Goal: Task Accomplishment & Management: Use online tool/utility

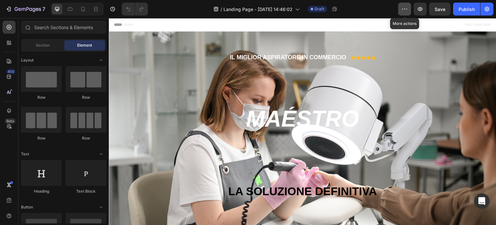
click at [406, 10] on icon "button" at bounding box center [405, 9] width 6 height 6
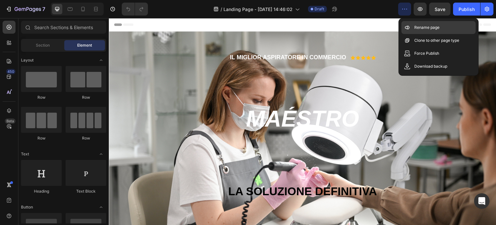
click at [420, 29] on p "Rename page" at bounding box center [427, 27] width 25 height 6
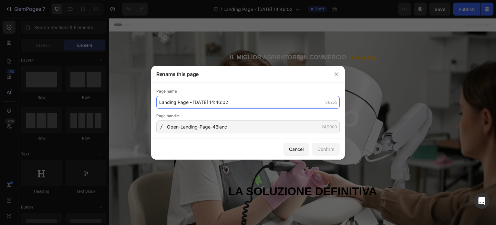
paste input "Open-Landing-Page-4Blanc"
type input "Open-Landing-Page-4Blanc"
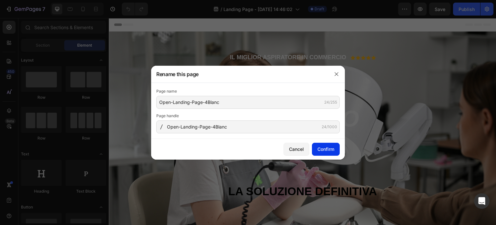
click at [321, 146] on div "Confirm" at bounding box center [326, 148] width 17 height 7
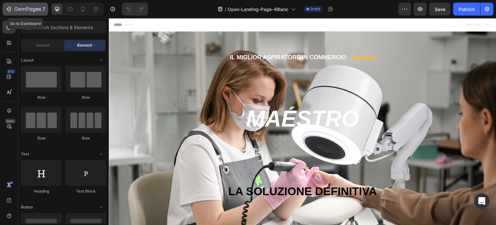
click at [22, 8] on icon "button" at bounding box center [24, 9] width 4 height 3
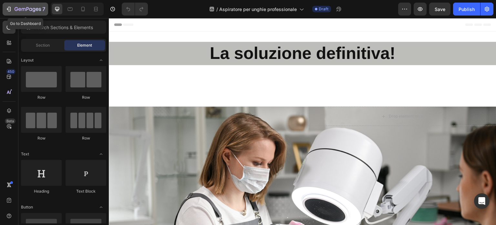
click at [12, 10] on div "7" at bounding box center [25, 9] width 40 height 8
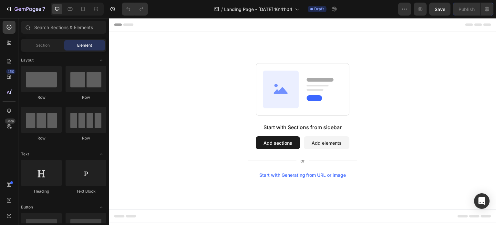
click at [271, 141] on button "Add sections" at bounding box center [278, 142] width 44 height 13
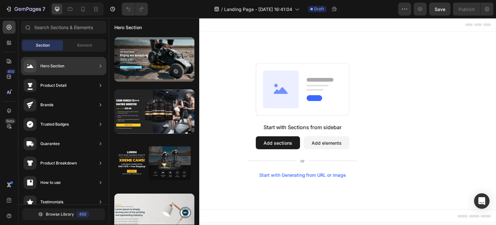
click at [98, 64] on icon at bounding box center [100, 66] width 6 height 6
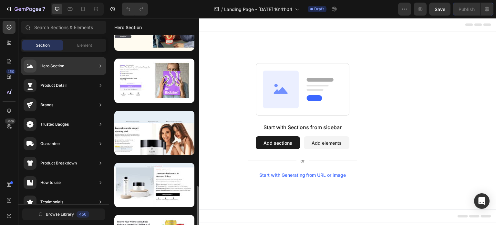
scroll to position [323, 0]
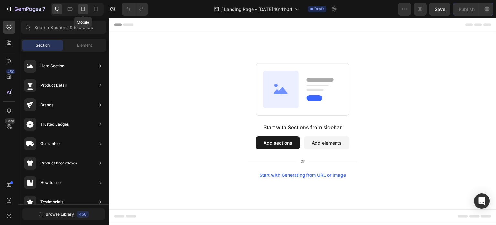
click at [86, 7] on icon at bounding box center [83, 9] width 6 height 6
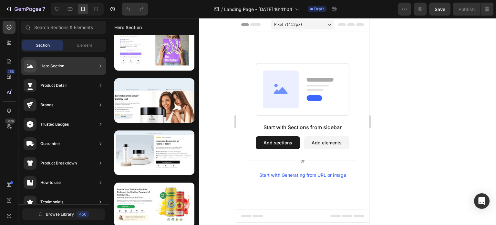
scroll to position [67, 0]
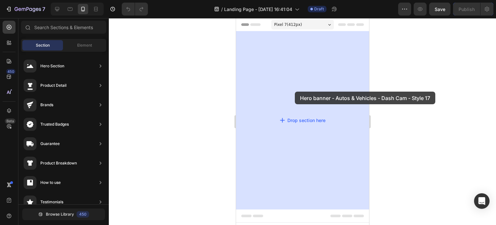
drag, startPoint x: 389, startPoint y: 126, endPoint x: 295, endPoint y: 91, distance: 100.9
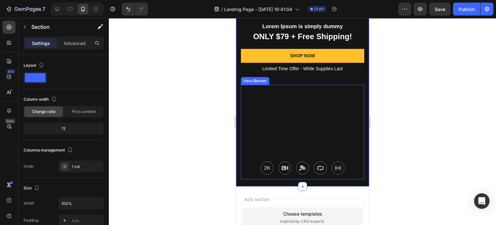
scroll to position [70, 0]
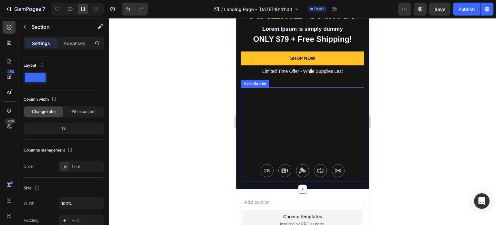
click at [303, 110] on div "Background Image" at bounding box center [302, 134] width 123 height 94
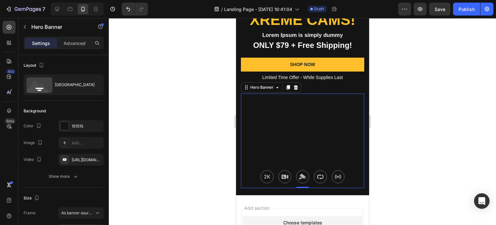
scroll to position [65, 0]
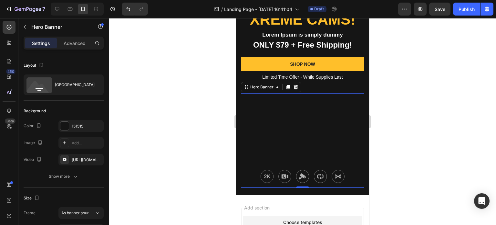
click at [309, 117] on div "Background Image" at bounding box center [302, 140] width 123 height 94
click at [97, 157] on icon "button" at bounding box center [96, 159] width 5 height 5
click at [79, 159] on div "Add..." at bounding box center [87, 160] width 30 height 6
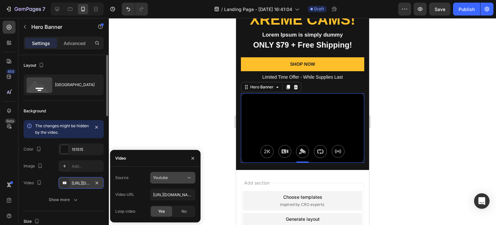
click at [171, 178] on div "Youtube" at bounding box center [169, 178] width 33 height 6
click at [203, 69] on div at bounding box center [302, 121] width 387 height 206
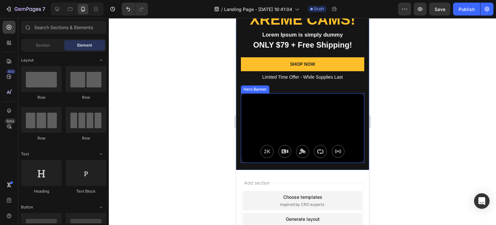
click at [323, 105] on div "Background Image" at bounding box center [302, 127] width 123 height 69
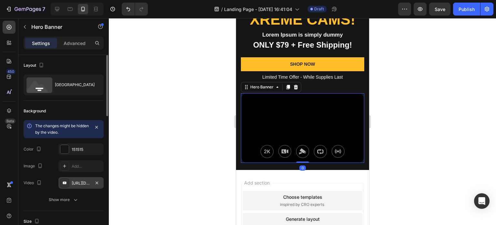
click at [80, 182] on div "https://youtu.be/KOxfzBp72uk" at bounding box center [81, 183] width 19 height 6
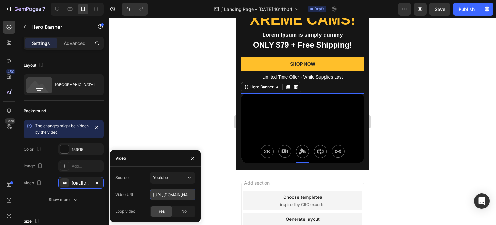
click at [164, 194] on input "https://youtu.be/KOxfzBp72uk" at bounding box center [172, 194] width 45 height 12
paste input "cOsahT4v2WE"
type input "https://youtu.be/cOsahT4v2WE"
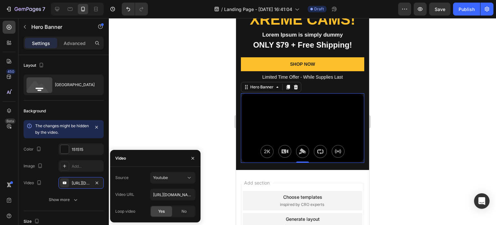
click at [163, 210] on span "Yes" at bounding box center [161, 211] width 6 height 6
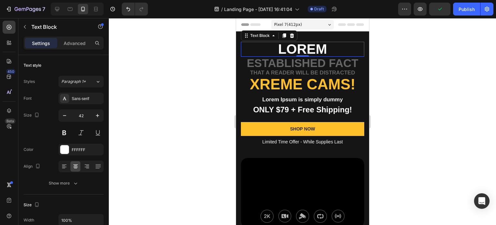
click at [325, 46] on p "Lorem" at bounding box center [302, 49] width 122 height 14
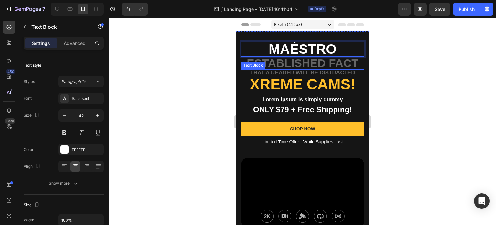
click at [346, 73] on p "that a reader will be distracted" at bounding box center [302, 72] width 122 height 5
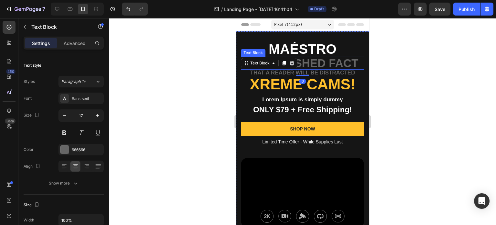
click at [350, 62] on p "established fact" at bounding box center [302, 62] width 122 height 11
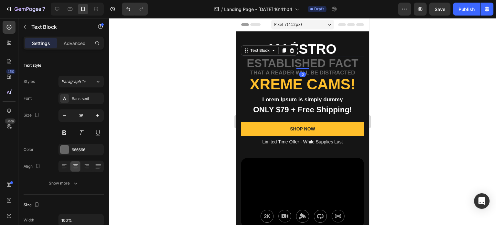
click at [352, 60] on p "established fact" at bounding box center [302, 62] width 122 height 11
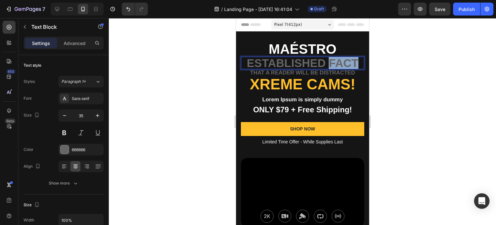
click at [352, 60] on p "established fact" at bounding box center [302, 62] width 122 height 11
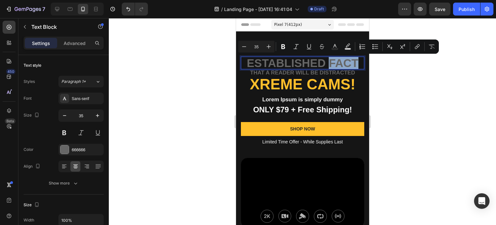
click at [356, 59] on p "established fact" at bounding box center [302, 62] width 122 height 11
click at [355, 60] on p "established fact" at bounding box center [302, 62] width 122 height 11
click at [348, 60] on p "established fact" at bounding box center [302, 62] width 122 height 11
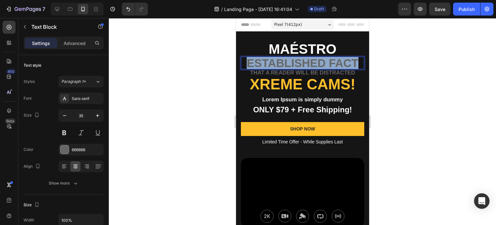
drag, startPoint x: 354, startPoint y: 59, endPoint x: 246, endPoint y: 63, distance: 108.3
click at [246, 62] on p "established fact" at bounding box center [302, 62] width 122 height 11
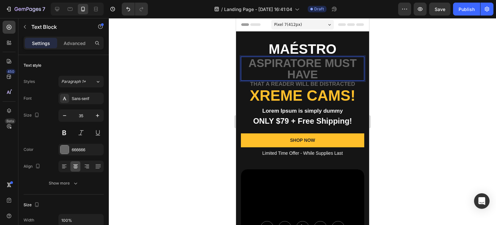
click at [263, 72] on p "aspiratore must have" at bounding box center [302, 68] width 122 height 23
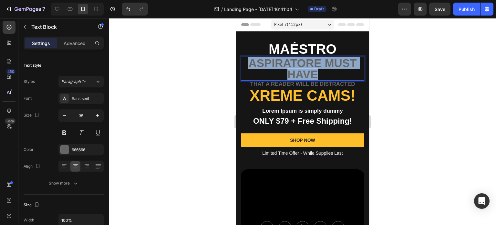
drag, startPoint x: 316, startPoint y: 73, endPoint x: 242, endPoint y: 66, distance: 75.0
click at [242, 66] on p "aspiratore must have" at bounding box center [302, 68] width 122 height 23
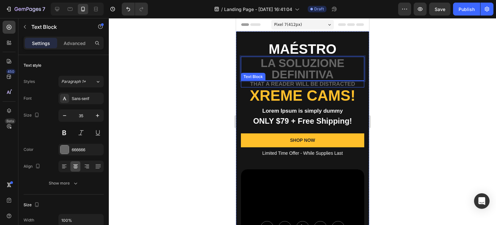
click at [270, 84] on p "that a reader will be distracted" at bounding box center [302, 83] width 122 height 5
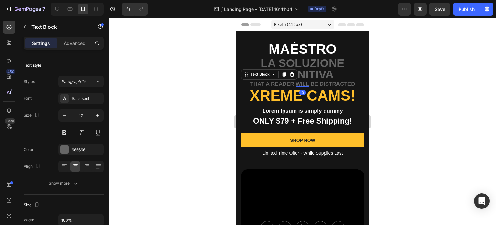
click at [352, 82] on p "that a reader will be distracted" at bounding box center [302, 83] width 122 height 5
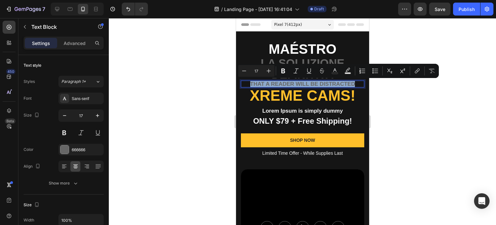
drag, startPoint x: 352, startPoint y: 83, endPoint x: 241, endPoint y: 85, distance: 110.6
click at [241, 85] on p "that a reader will be distracted" at bounding box center [302, 83] width 122 height 5
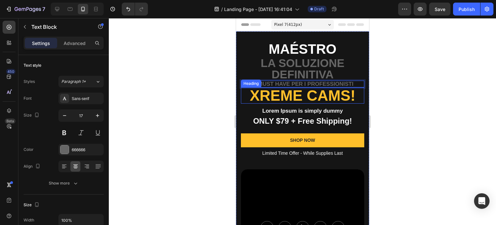
click at [347, 97] on h2 "Xreme CAMs!" at bounding box center [302, 95] width 123 height 16
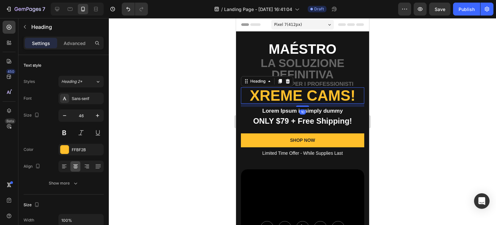
click at [354, 97] on h2 "Xreme CAMs!" at bounding box center [302, 95] width 123 height 16
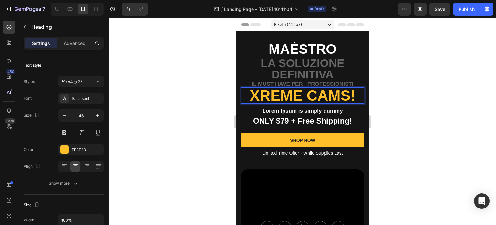
click at [354, 97] on p "Xreme CAMs!" at bounding box center [302, 95] width 122 height 15
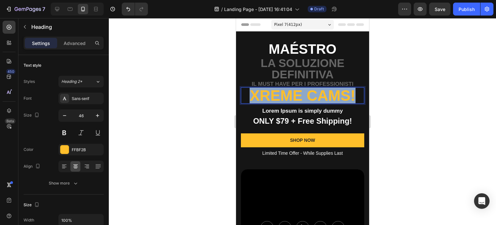
drag, startPoint x: 353, startPoint y: 97, endPoint x: 248, endPoint y: 97, distance: 105.3
click at [249, 97] on p "Xreme CAMs!" at bounding box center [302, 95] width 122 height 15
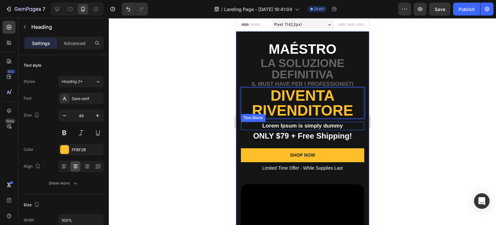
click at [290, 125] on p "Lorem Ipsum is simply dummy" at bounding box center [302, 125] width 122 height 7
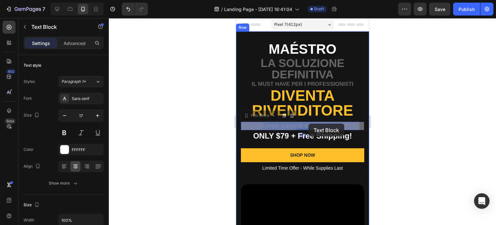
drag, startPoint x: 343, startPoint y: 126, endPoint x: 304, endPoint y: 124, distance: 39.2
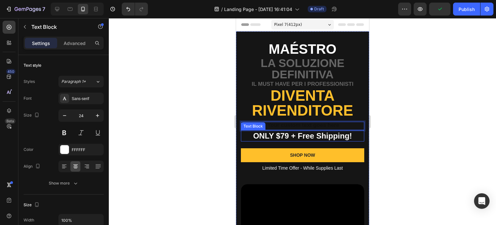
click at [344, 132] on p "ONLY $79 + Free Shipping!" at bounding box center [302, 136] width 122 height 10
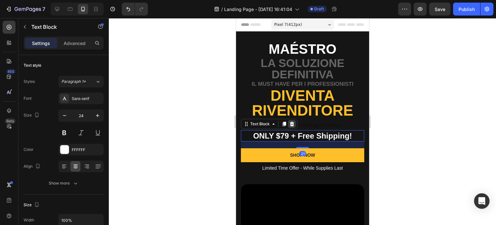
click at [292, 124] on icon at bounding box center [292, 124] width 4 height 5
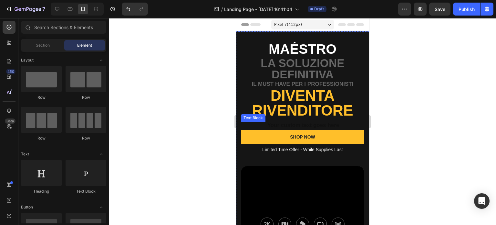
click at [331, 123] on div "Rich Text Editor. Editing area: main" at bounding box center [302, 126] width 123 height 8
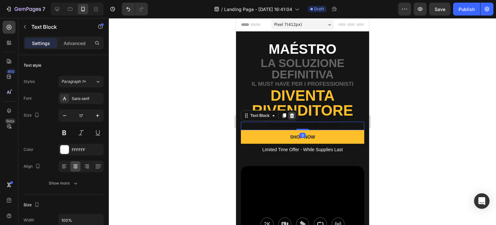
click at [291, 114] on icon at bounding box center [292, 115] width 4 height 5
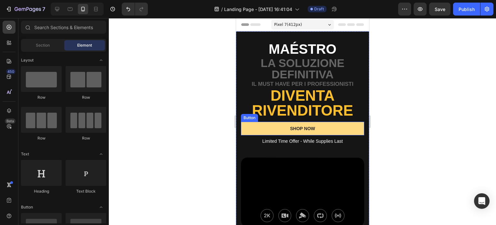
click at [338, 129] on button "SHOP NOW" at bounding box center [302, 129] width 123 height 14
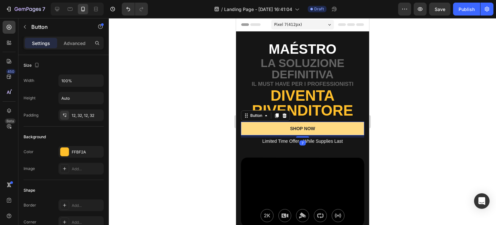
click at [312, 126] on button "SHOP NOW" at bounding box center [302, 129] width 123 height 14
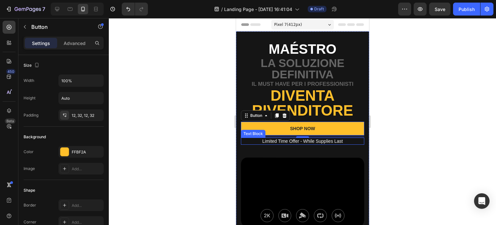
click at [323, 140] on p "Limited Time Offer - While Supplies Last" at bounding box center [302, 141] width 122 height 6
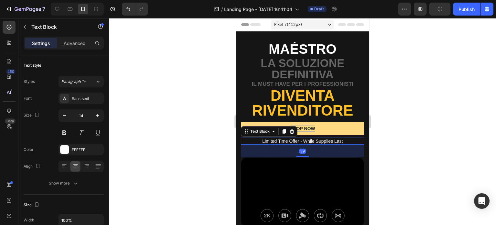
click at [292, 131] on icon at bounding box center [292, 131] width 4 height 5
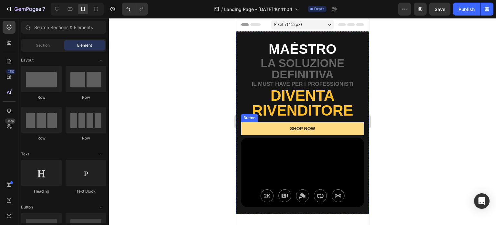
click at [322, 127] on button "SHOP NOW" at bounding box center [302, 129] width 123 height 14
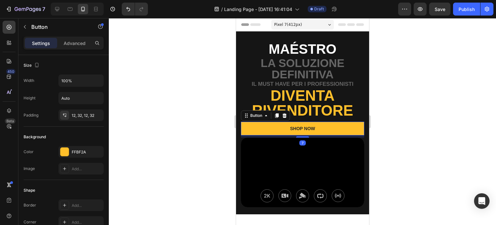
click at [285, 113] on icon at bounding box center [284, 115] width 5 height 5
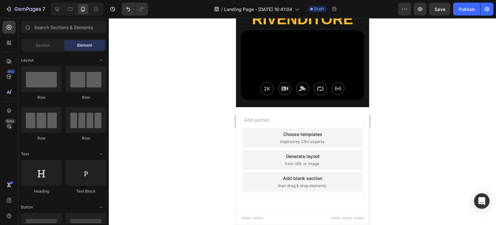
scroll to position [94, 0]
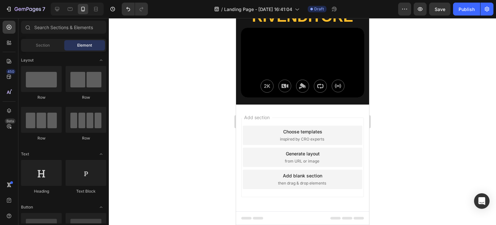
click at [298, 108] on div "Add section Choose templates inspired by CRO experts Generate layout from URL o…" at bounding box center [302, 165] width 133 height 123
click at [297, 117] on div "Add section Choose templates inspired by CRO experts Generate layout from URL o…" at bounding box center [302, 156] width 123 height 79
click at [294, 111] on div "Add section Choose templates inspired by CRO experts Generate layout from URL o…" at bounding box center [302, 165] width 133 height 123
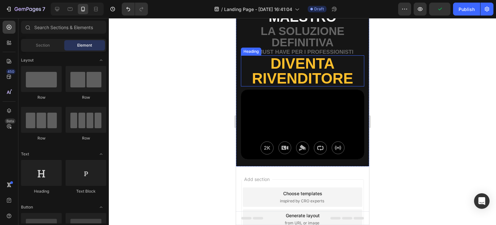
scroll to position [32, 0]
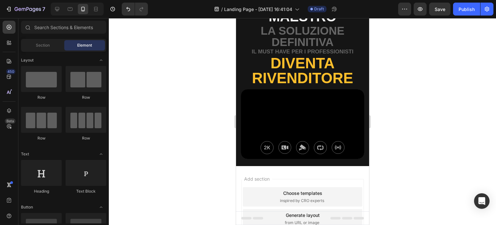
click at [301, 166] on div "Add section Choose templates inspired by CRO experts Generate layout from URL o…" at bounding box center [302, 227] width 133 height 123
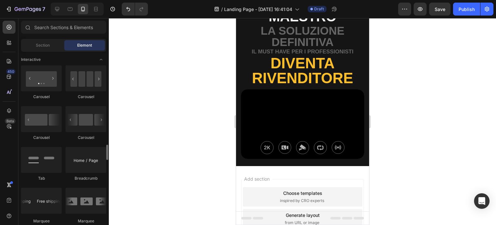
scroll to position [679, 0]
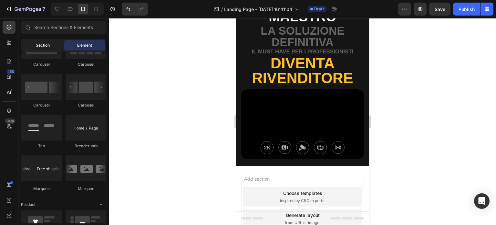
click at [45, 43] on span "Section" at bounding box center [43, 45] width 14 height 6
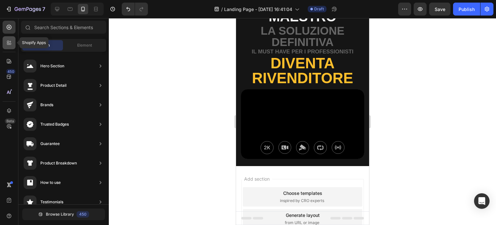
click at [11, 43] on icon at bounding box center [10, 44] width 2 height 2
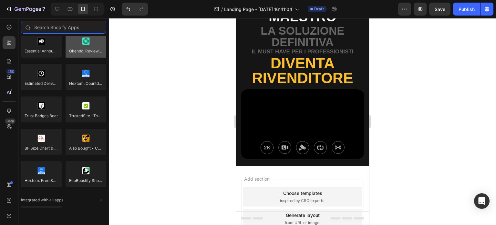
scroll to position [1872, 0]
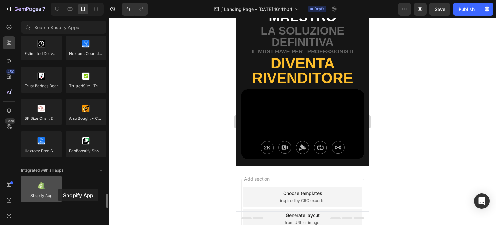
click at [58, 188] on div at bounding box center [41, 189] width 41 height 26
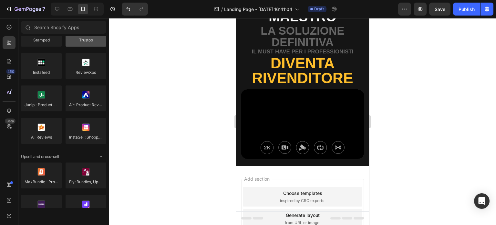
scroll to position [0, 0]
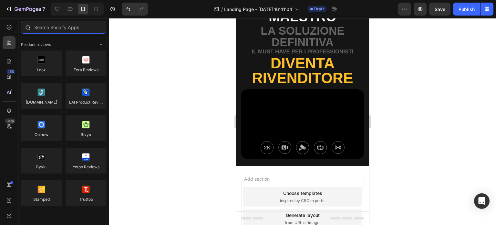
click at [67, 28] on input "text" at bounding box center [63, 27] width 85 height 13
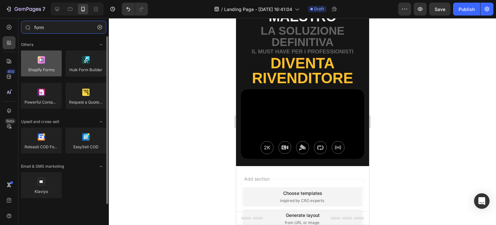
type input "form"
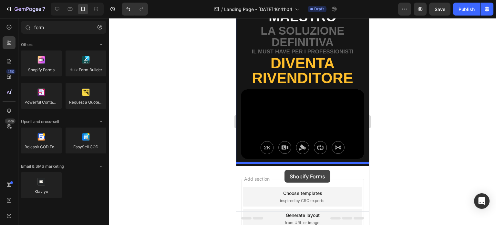
drag, startPoint x: 280, startPoint y: 75, endPoint x: 284, endPoint y: 170, distance: 94.5
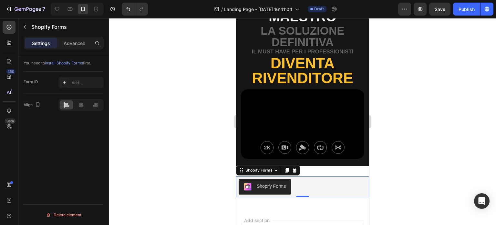
click at [278, 184] on div "Shopify Forms" at bounding box center [271, 186] width 29 height 7
click at [66, 80] on icon at bounding box center [64, 82] width 5 height 5
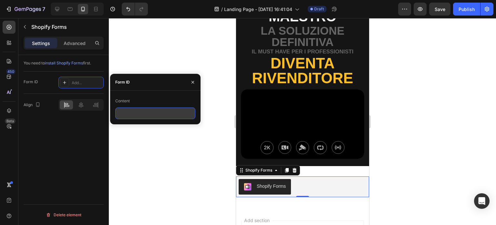
click at [132, 113] on input "text" at bounding box center [155, 113] width 80 height 12
click at [49, 151] on div "You need to install Shopify Forms first. Form ID Add... Align Delete element" at bounding box center [63, 149] width 90 height 188
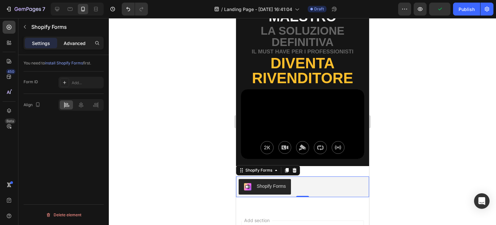
click at [75, 40] on p "Advanced" at bounding box center [75, 43] width 22 height 7
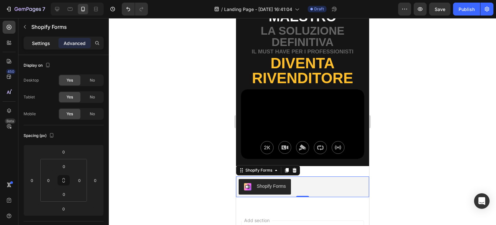
click at [43, 40] on p "Settings" at bounding box center [41, 43] width 18 height 7
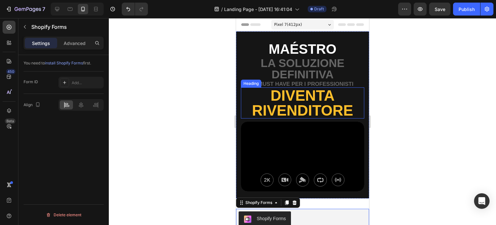
click at [316, 111] on p "diventa rivenditore" at bounding box center [302, 103] width 122 height 30
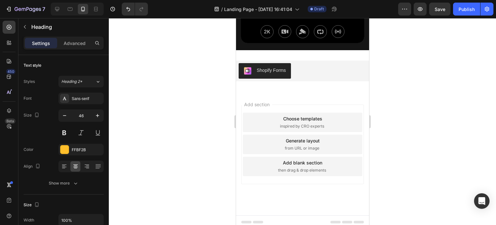
scroll to position [149, 0]
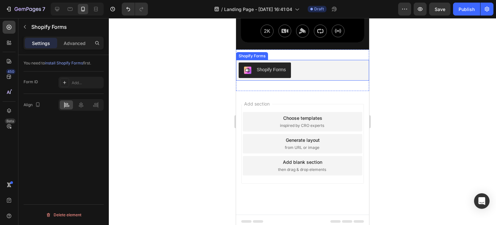
click at [273, 66] on div "Shopify Forms" at bounding box center [271, 69] width 29 height 7
click at [305, 65] on div "Shopify Forms" at bounding box center [302, 70] width 128 height 16
click at [285, 69] on div "Shopify Forms" at bounding box center [271, 69] width 29 height 7
click at [294, 51] on icon at bounding box center [294, 53] width 4 height 5
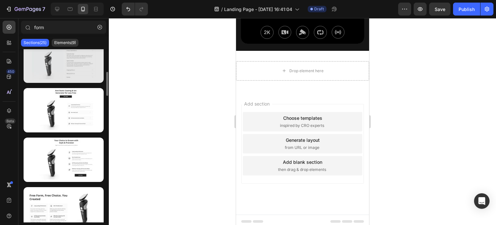
scroll to position [0, 0]
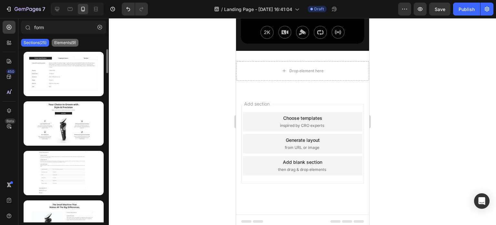
click at [66, 43] on p "Elements(9)" at bounding box center [65, 42] width 22 height 5
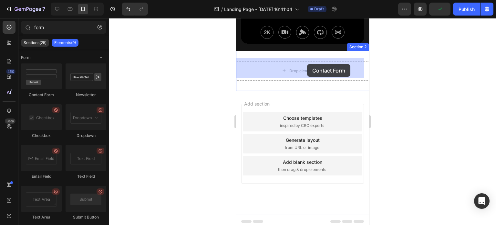
drag, startPoint x: 292, startPoint y: 99, endPoint x: 306, endPoint y: 64, distance: 37.6
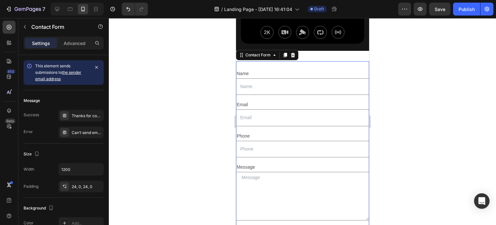
scroll to position [149, 0]
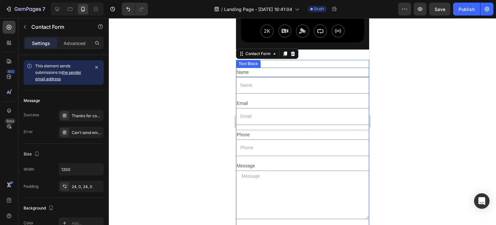
click at [254, 68] on div "Name" at bounding box center [302, 72] width 133 height 9
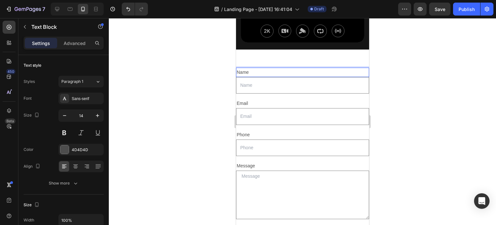
click at [252, 68] on div "Name" at bounding box center [302, 72] width 133 height 9
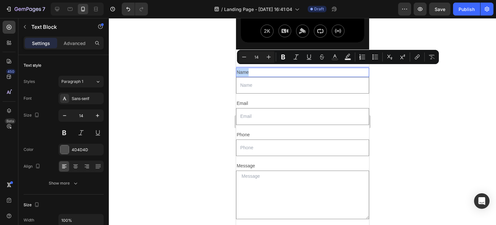
drag, startPoint x: 251, startPoint y: 68, endPoint x: 236, endPoint y: 69, distance: 15.2
click at [236, 69] on div "Name" at bounding box center [302, 72] width 133 height 9
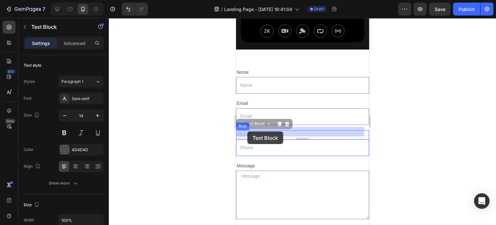
drag, startPoint x: 257, startPoint y: 131, endPoint x: 247, endPoint y: 131, distance: 10.0
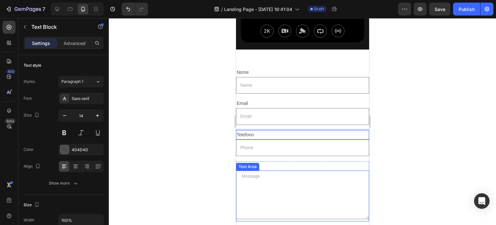
click at [264, 173] on textarea at bounding box center [302, 194] width 133 height 48
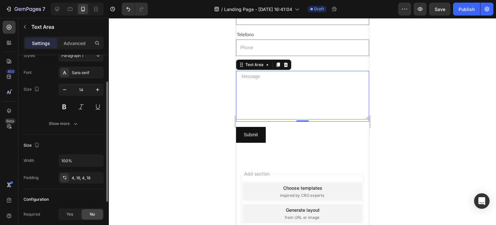
scroll to position [0, 0]
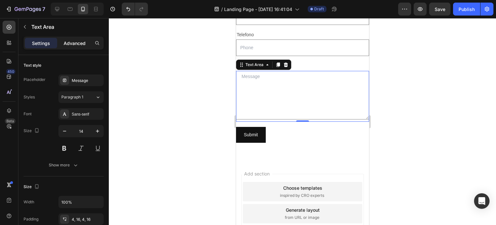
click at [76, 46] on p "Advanced" at bounding box center [75, 43] width 22 height 7
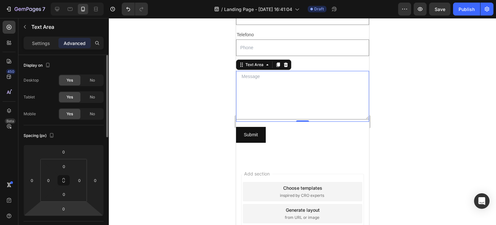
click at [281, 86] on textarea at bounding box center [302, 95] width 133 height 48
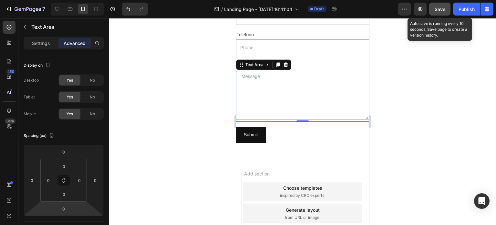
click at [443, 8] on span "Save" at bounding box center [440, 8] width 11 height 5
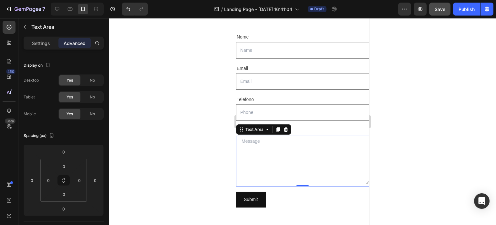
scroll to position [194, 0]
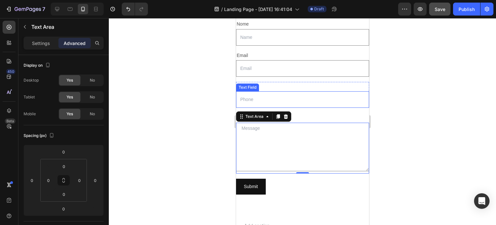
click at [291, 102] on input "text" at bounding box center [302, 99] width 133 height 16
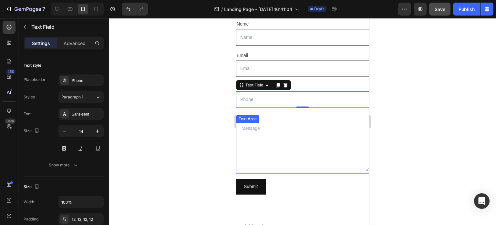
click at [243, 131] on textarea at bounding box center [302, 146] width 133 height 48
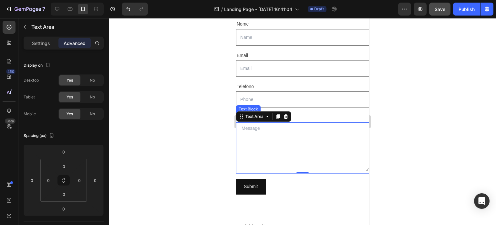
click at [394, 109] on div at bounding box center [302, 121] width 387 height 206
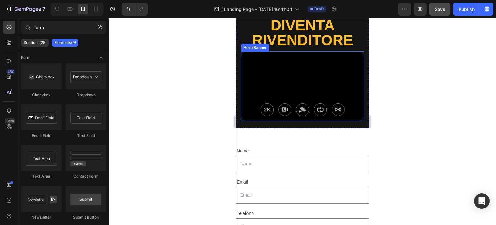
scroll to position [97, 0]
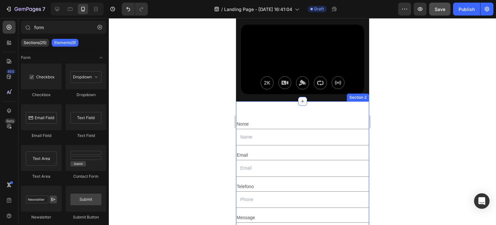
click at [300, 99] on icon at bounding box center [302, 101] width 5 height 5
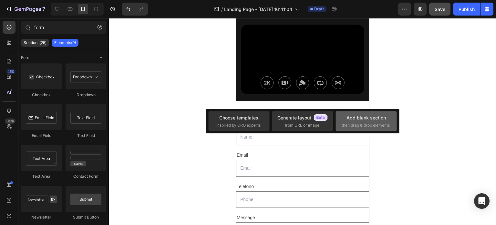
click at [371, 122] on span "then drag & drop elements" at bounding box center [366, 125] width 48 height 6
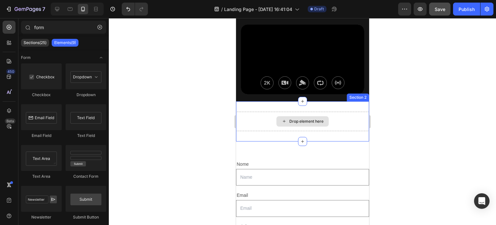
click at [312, 119] on div "Drop element here" at bounding box center [306, 121] width 34 height 5
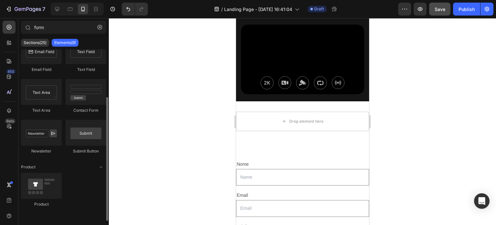
scroll to position [0, 0]
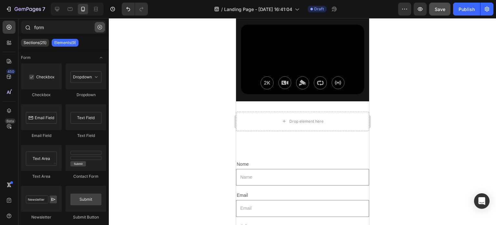
click at [102, 26] on button "button" at bounding box center [100, 27] width 10 height 10
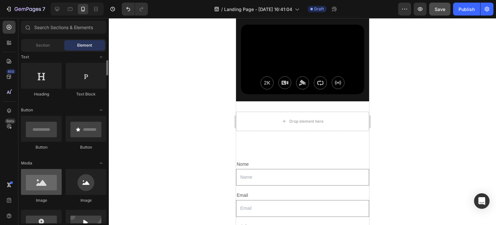
scroll to position [65, 0]
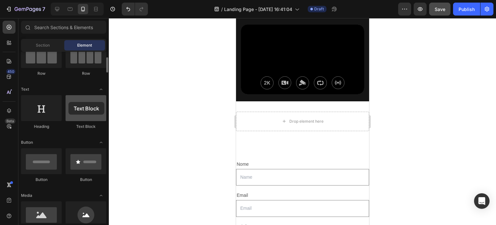
drag, startPoint x: 87, startPoint y: 110, endPoint x: 65, endPoint y: 102, distance: 23.3
click at [67, 102] on div at bounding box center [86, 108] width 41 height 26
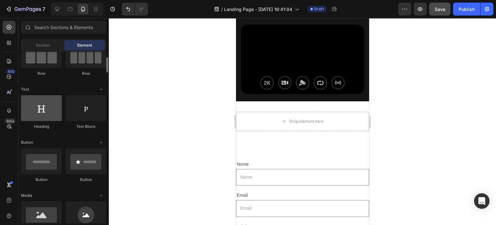
scroll to position [129, 0]
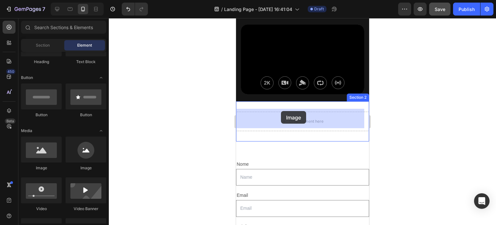
drag, startPoint x: 277, startPoint y: 170, endPoint x: 281, endPoint y: 111, distance: 58.6
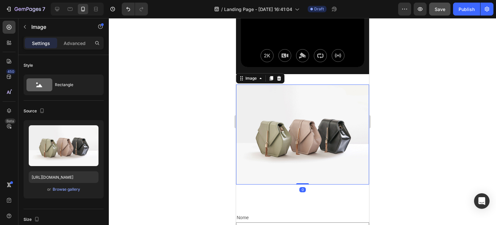
scroll to position [162, 0]
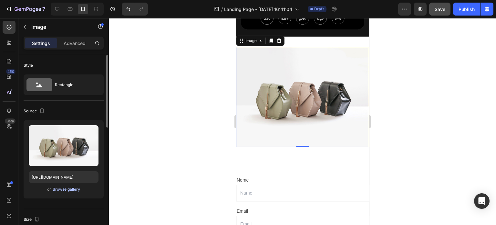
click at [60, 188] on div "Browse gallery" at bounding box center [66, 189] width 27 height 6
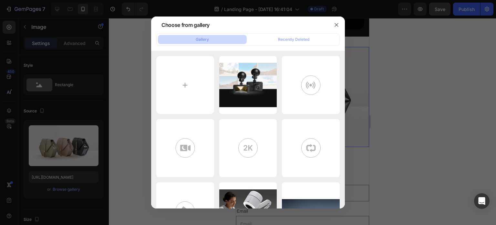
click at [217, 39] on button "Gallery" at bounding box center [202, 39] width 89 height 9
click at [266, 37] on button "Recently Deleted" at bounding box center [293, 39] width 89 height 9
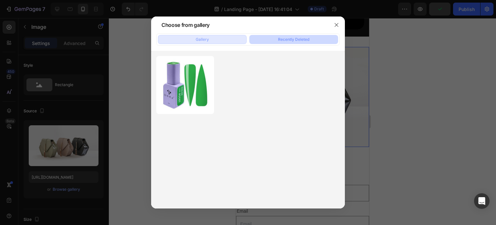
click at [222, 38] on button "Gallery" at bounding box center [202, 39] width 89 height 9
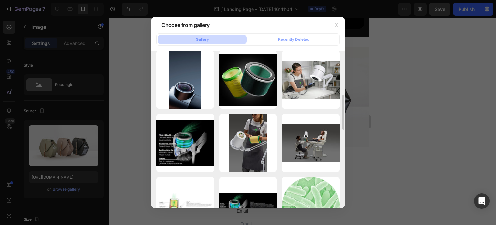
scroll to position [226, 0]
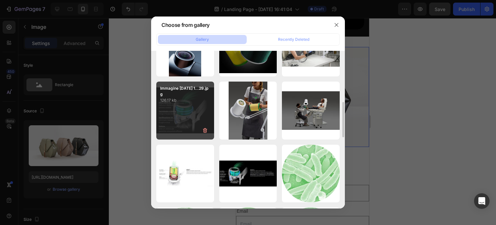
click at [184, 116] on div "Immagine 2025-08-27 1...29.jpg 126.17 kb" at bounding box center [185, 110] width 58 height 58
type input "https://cdn.shopify.com/s/files/1/0532/1447/8528/files/gempages_580735704665948…"
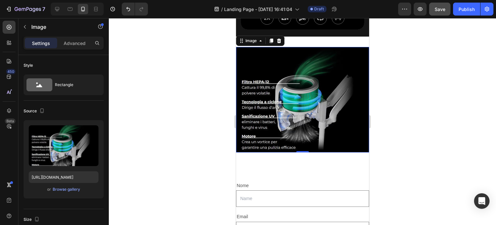
click at [430, 133] on div at bounding box center [302, 121] width 387 height 206
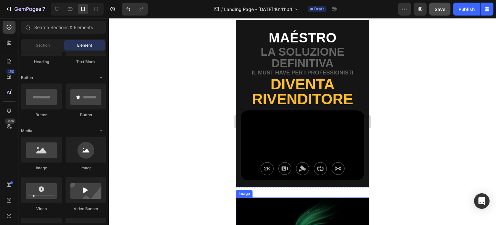
scroll to position [0, 0]
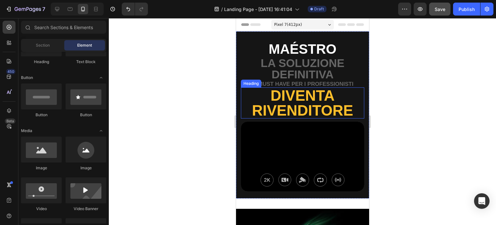
click at [311, 109] on h2 "diventa rivenditore" at bounding box center [302, 102] width 123 height 31
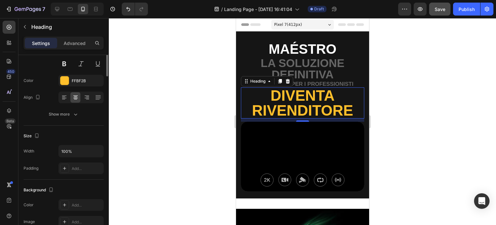
scroll to position [4, 0]
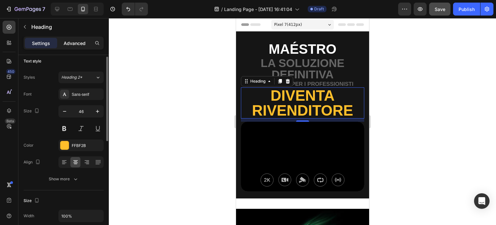
click at [77, 44] on p "Advanced" at bounding box center [75, 43] width 22 height 7
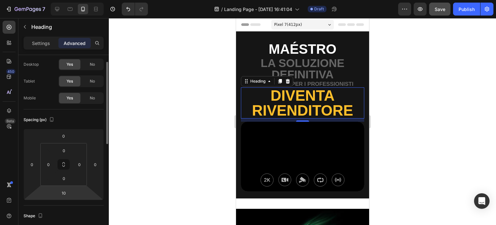
scroll to position [0, 0]
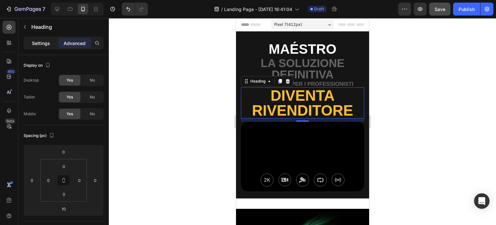
click at [48, 43] on p "Settings" at bounding box center [41, 43] width 18 height 7
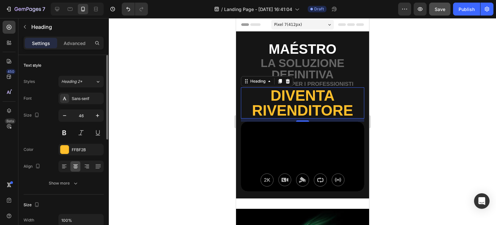
scroll to position [32, 0]
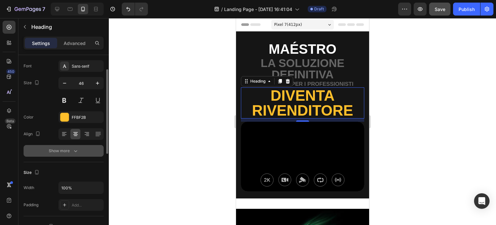
click at [72, 152] on icon "button" at bounding box center [75, 150] width 6 height 6
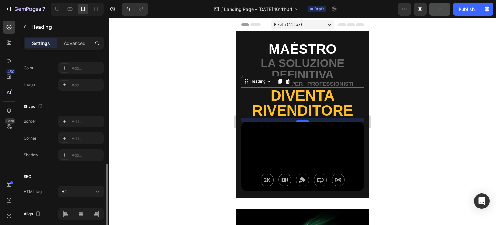
scroll to position [315, 0]
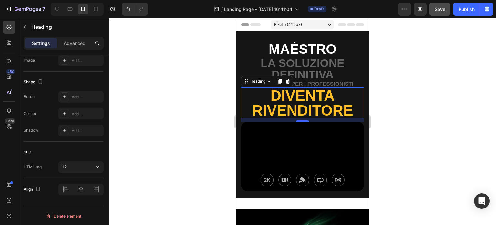
click at [190, 103] on div at bounding box center [302, 121] width 387 height 206
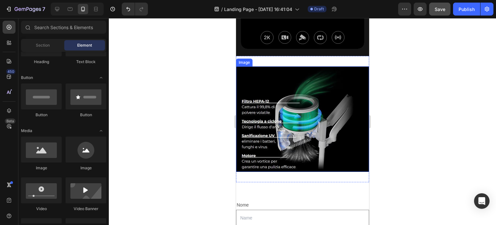
scroll to position [162, 0]
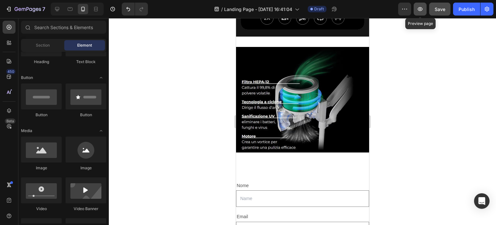
click at [418, 7] on icon "button" at bounding box center [420, 9] width 6 height 6
click at [61, 9] on div at bounding box center [57, 9] width 10 height 10
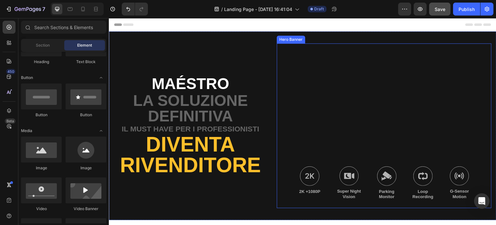
click at [340, 112] on div "Background Image" at bounding box center [384, 125] width 215 height 164
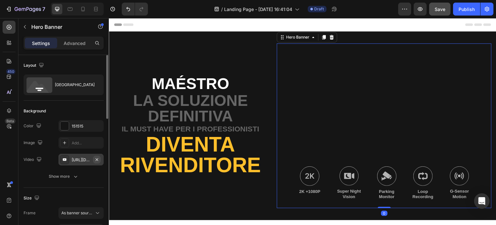
click at [96, 157] on icon "button" at bounding box center [96, 159] width 5 height 5
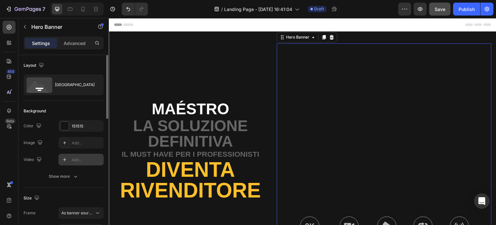
drag, startPoint x: 84, startPoint y: 159, endPoint x: 71, endPoint y: 158, distance: 12.6
click at [80, 158] on div "Add..." at bounding box center [87, 160] width 30 height 6
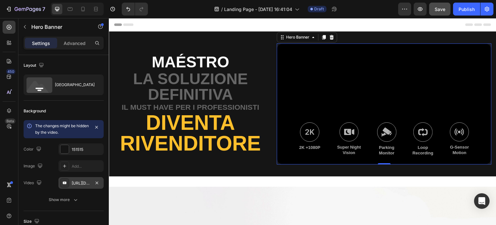
drag, startPoint x: 80, startPoint y: 158, endPoint x: 79, endPoint y: 183, distance: 24.6
drag, startPoint x: 79, startPoint y: 183, endPoint x: 72, endPoint y: 183, distance: 7.8
click at [72, 183] on div "https://youtu.be/KOxfzBp72uk" at bounding box center [81, 183] width 19 height 6
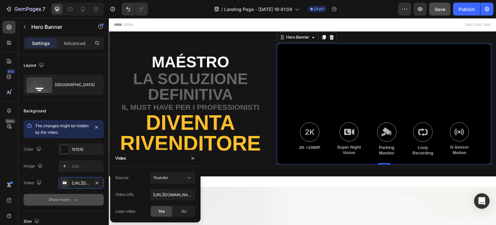
click at [97, 182] on icon "button" at bounding box center [97, 182] width 3 height 3
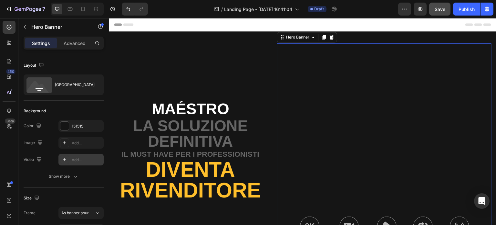
click at [66, 158] on icon at bounding box center [64, 159] width 5 height 5
type input "https://youtu.be/KOxfzBp72uk"
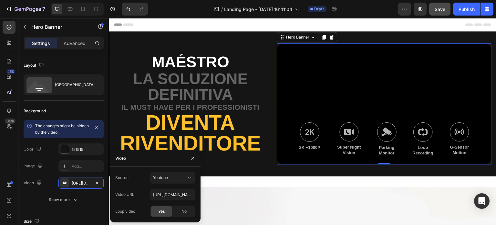
drag, startPoint x: 85, startPoint y: 181, endPoint x: 96, endPoint y: 183, distance: 11.2
click at [96, 183] on icon "button" at bounding box center [96, 182] width 5 height 5
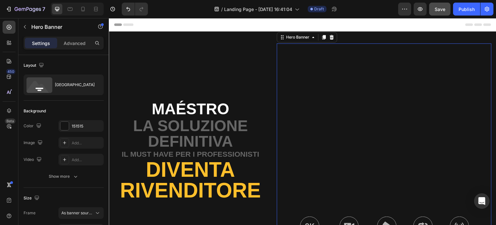
click at [62, 157] on icon at bounding box center [64, 159] width 5 height 5
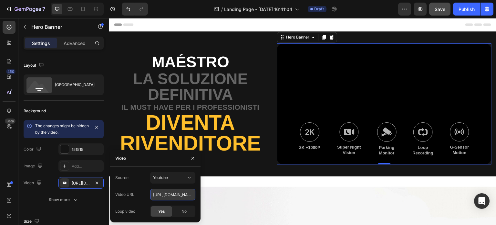
click at [180, 192] on input "https://youtu.be/KOxfzBp72uk" at bounding box center [172, 194] width 45 height 12
paste input "cOsahT4v2WE"
type input "https://youtu.be/cOsahT4v2WE"
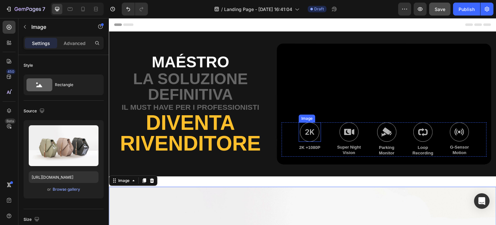
scroll to position [254, 0]
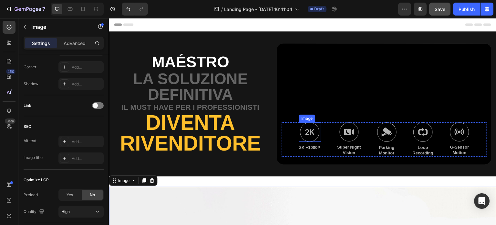
click at [307, 129] on img at bounding box center [309, 131] width 19 height 19
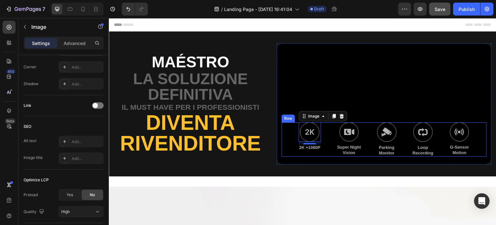
click at [332, 144] on div "Image 8 2K +1080P Text Block Image Super Night Vision Text Block Image Parking …" at bounding box center [384, 139] width 205 height 34
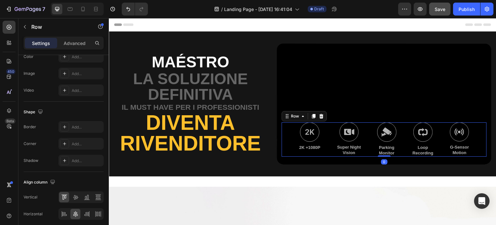
scroll to position [0, 0]
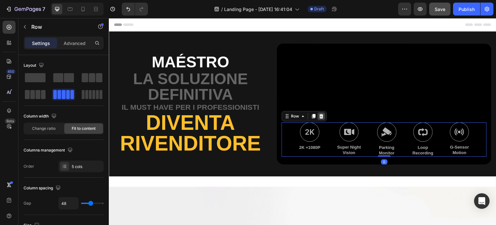
click at [320, 116] on icon at bounding box center [322, 116] width 4 height 5
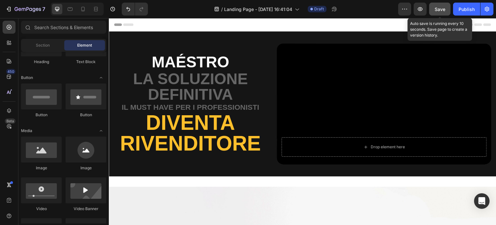
click at [442, 5] on button "Save" at bounding box center [439, 9] width 21 height 13
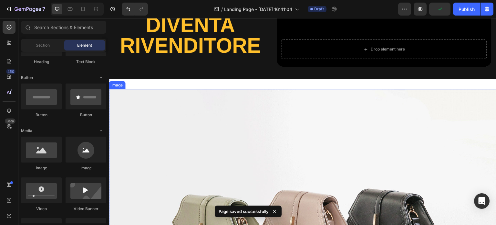
scroll to position [129, 0]
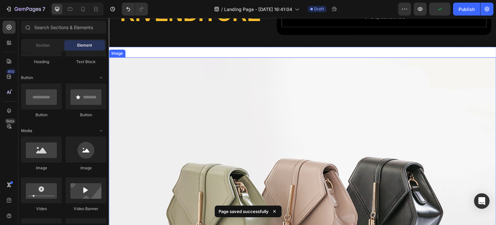
click at [256, 121] on img at bounding box center [303, 202] width 388 height 291
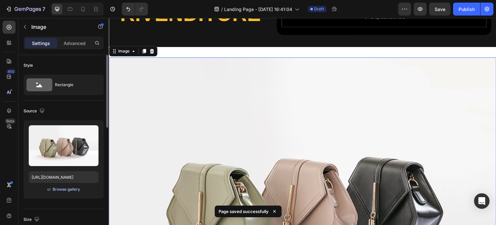
click at [68, 189] on div "Browse gallery" at bounding box center [66, 189] width 27 height 6
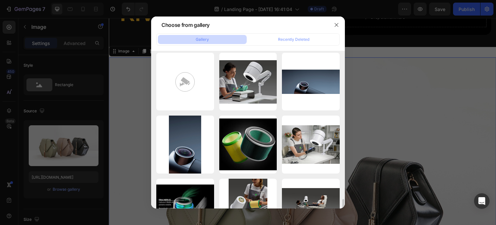
scroll to position [226, 0]
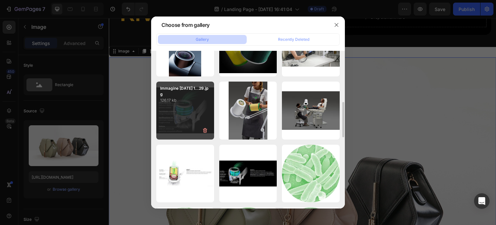
click at [182, 116] on div "Immagine 2025-08-27 1...29.jpg 126.17 kb" at bounding box center [185, 110] width 58 height 58
type input "https://cdn.shopify.com/s/files/1/0532/1447/8528/files/gempages_580735704665948…"
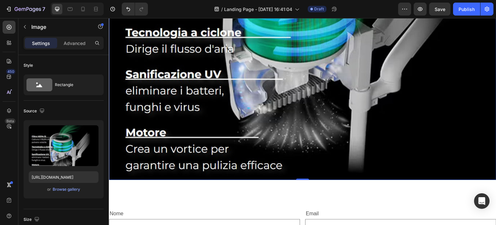
scroll to position [323, 0]
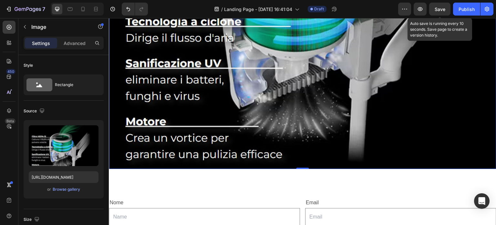
click at [442, 11] on span "Save" at bounding box center [440, 8] width 11 height 5
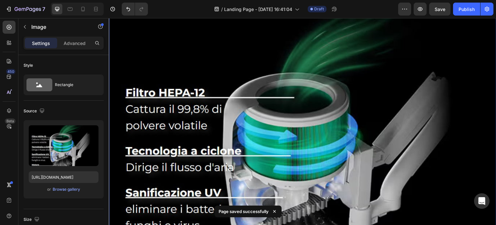
scroll to position [0, 0]
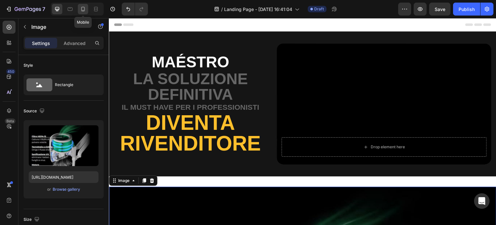
click at [84, 10] on icon at bounding box center [83, 9] width 4 height 5
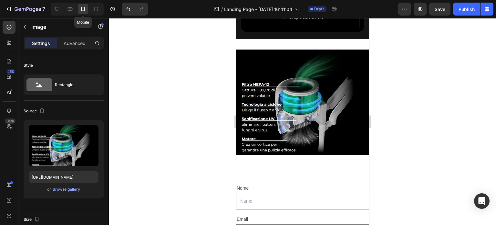
scroll to position [165, 0]
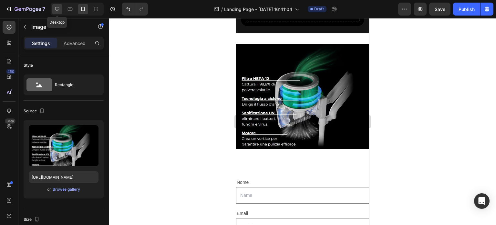
click at [59, 8] on icon at bounding box center [57, 9] width 4 height 4
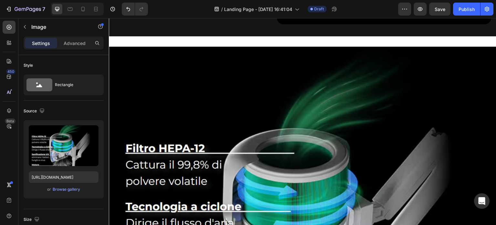
scroll to position [144, 0]
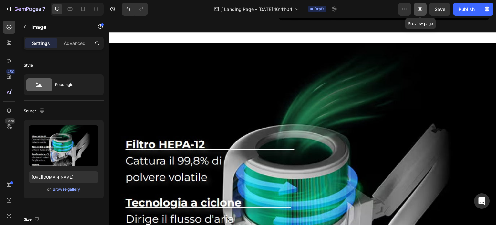
click at [419, 9] on icon "button" at bounding box center [420, 9] width 5 height 4
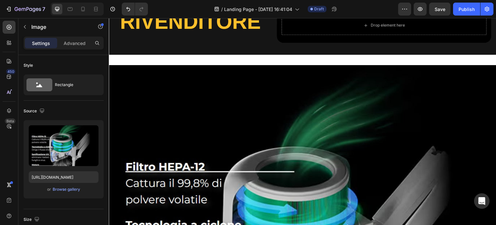
scroll to position [0, 0]
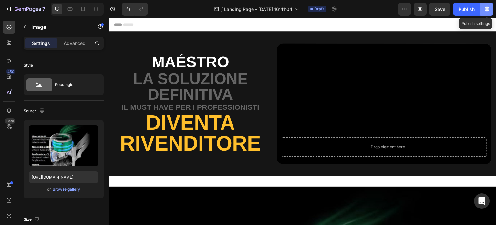
click at [487, 9] on icon "button" at bounding box center [487, 9] width 5 height 5
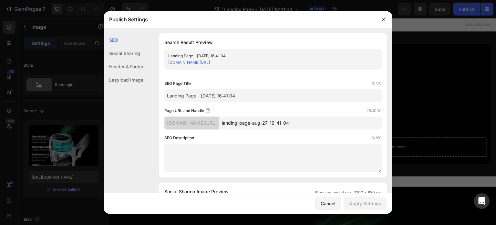
click at [317, 60] on div "ladyandoscar.myshopify.com/pages/landing-page-aug-27-16-41-04" at bounding box center [267, 62] width 199 height 6
drag, startPoint x: 323, startPoint y: 122, endPoint x: 251, endPoint y: 126, distance: 72.2
click at [251, 126] on input "landing-page-aug-27-16-41-04" at bounding box center [300, 122] width 163 height 13
click at [281, 121] on input "landing-page-rivenditore" at bounding box center [300, 122] width 163 height 13
drag, startPoint x: 332, startPoint y: 121, endPoint x: 249, endPoint y: 124, distance: 82.8
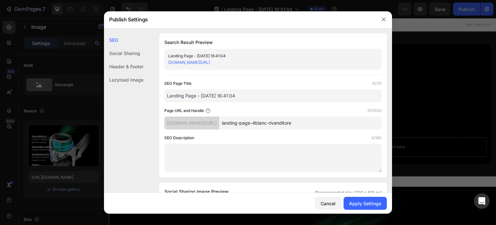
click at [249, 124] on input "landing-page-4blanc-rivenditore" at bounding box center [300, 122] width 163 height 13
type input "landing-page-4blanc-rivenditore"
drag, startPoint x: 275, startPoint y: 97, endPoint x: 160, endPoint y: 97, distance: 115.4
click at [160, 97] on div "Search Result Preview Landing Page - Aug 27, 16:41:04 ladyandoscar.myshopify.co…" at bounding box center [273, 105] width 228 height 144
paste input "landing-page-4blanc-rivenditore"
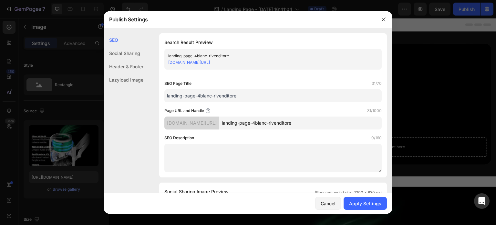
drag, startPoint x: 255, startPoint y: 95, endPoint x: 162, endPoint y: 92, distance: 93.4
click at [162, 92] on div "Search Result Preview landing-page-4blanc-rivenditore ladyandoscar.myshopify.co…" at bounding box center [273, 105] width 228 height 144
click at [198, 93] on input "landing-page-4blanc-rivenditore" at bounding box center [272, 95] width 217 height 13
drag, startPoint x: 198, startPoint y: 93, endPoint x: 165, endPoint y: 93, distance: 32.3
click at [166, 94] on input "landing-page-4blanc-rivenditore" at bounding box center [272, 95] width 217 height 13
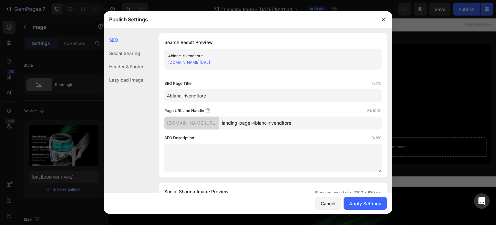
click at [183, 95] on input "4blanc-rivenditore" at bounding box center [272, 95] width 217 height 13
type input "4blanc rivenditore"
click at [251, 155] on textarea at bounding box center [272, 157] width 217 height 28
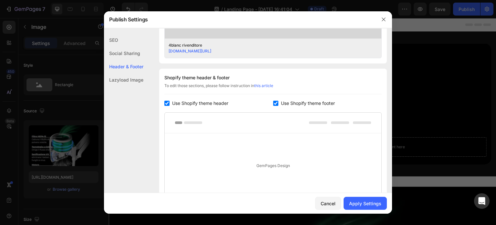
scroll to position [251, 0]
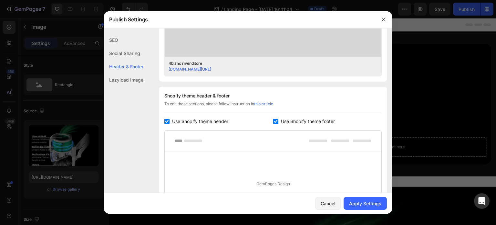
click at [206, 118] on span "Use Shopify theme header" at bounding box center [200, 121] width 56 height 8
checkbox input "false"
click at [289, 121] on span "Use Shopify theme footer" at bounding box center [308, 121] width 54 height 8
checkbox input "false"
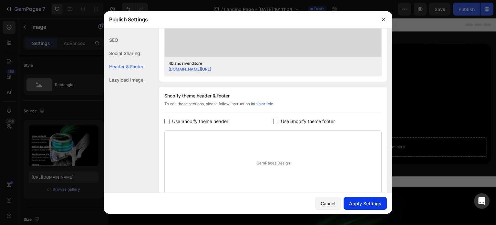
click at [362, 205] on div "Apply Settings" at bounding box center [365, 203] width 32 height 7
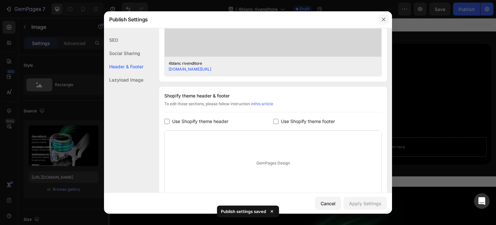
click at [384, 19] on icon "button" at bounding box center [383, 19] width 5 height 5
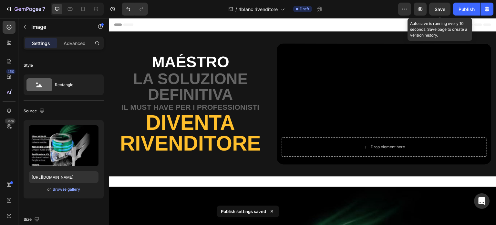
click at [440, 9] on span "Save" at bounding box center [440, 8] width 11 height 5
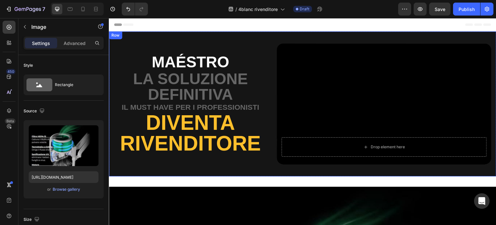
click at [231, 40] on div "maéstro Text Block la soluzione definitiva Text Block il must have per i profes…" at bounding box center [303, 103] width 388 height 145
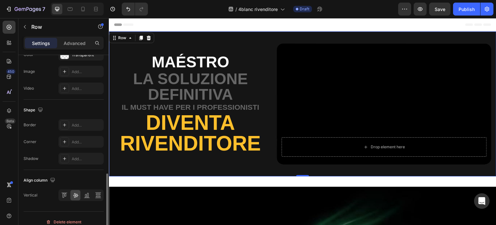
scroll to position [279, 0]
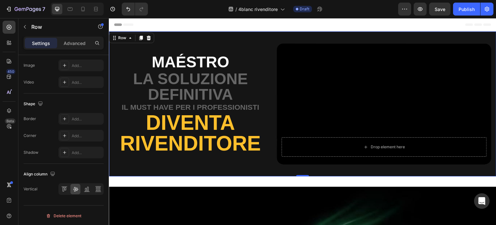
click at [138, 158] on div "maéstro Text Block la soluzione definitiva Text Block il must have per i profes…" at bounding box center [191, 103] width 154 height 121
click at [181, 43] on div "maéstro Text Block la soluzione definitiva Text Block il must have per i profes…" at bounding box center [191, 103] width 154 height 121
click at [158, 46] on div "maéstro Text Block la soluzione definitiva Text Block il must have per i profes…" at bounding box center [191, 103] width 154 height 121
click at [72, 40] on p "Advanced" at bounding box center [75, 43] width 22 height 7
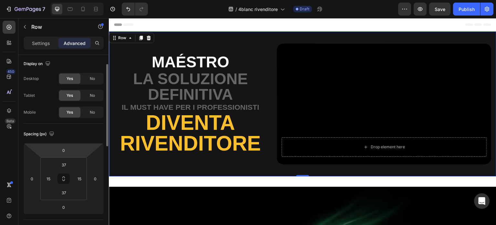
scroll to position [0, 0]
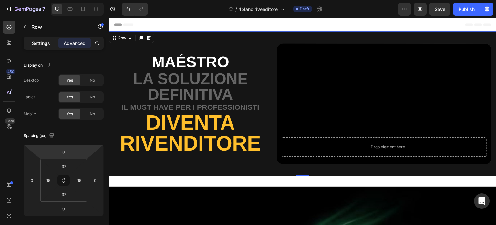
click at [37, 41] on p "Settings" at bounding box center [41, 43] width 18 height 7
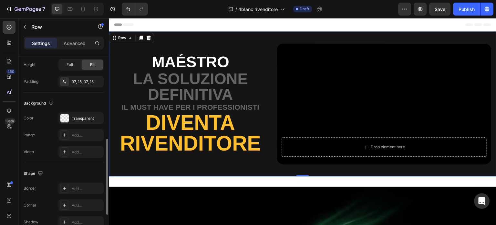
scroll to position [209, 0]
click at [91, 112] on div "Transparent" at bounding box center [80, 118] width 45 height 12
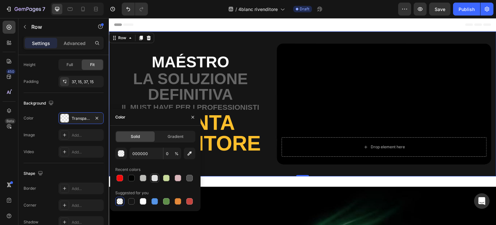
click at [155, 179] on div at bounding box center [155, 178] width 6 height 6
type input "E2E2E2"
type input "100"
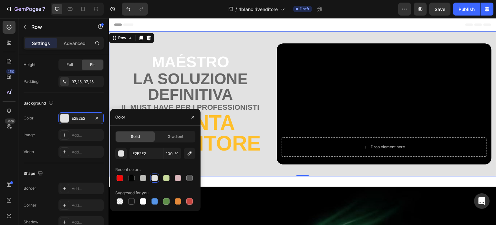
click at [235, 40] on div "maéstro Text Block la soluzione definitiva Text Block il must have per i profes…" at bounding box center [303, 103] width 388 height 145
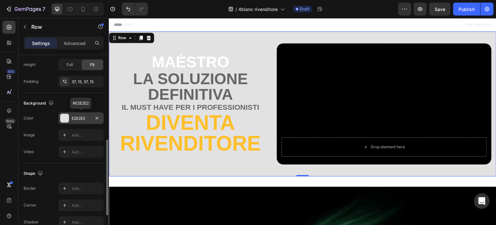
click at [79, 115] on div "E2E2E2" at bounding box center [81, 118] width 19 height 6
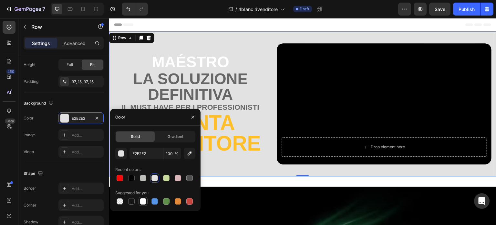
click at [143, 201] on div at bounding box center [143, 201] width 6 height 6
type input "FFFFFF"
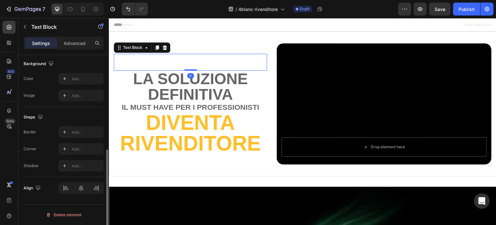
scroll to position [0, 0]
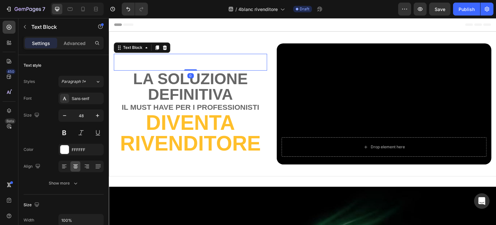
click at [199, 56] on p "maéstro" at bounding box center [190, 62] width 152 height 16
click at [80, 147] on div "FFFFFF" at bounding box center [81, 150] width 19 height 6
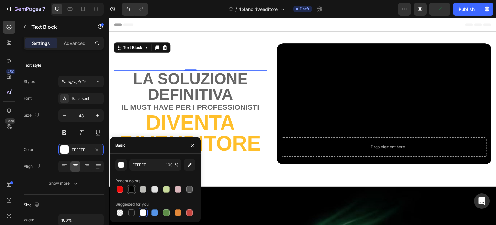
click at [132, 190] on div at bounding box center [131, 189] width 6 height 6
type input "020302"
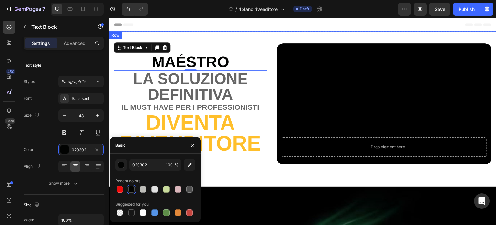
click at [220, 173] on div "maéstro Text Block 0 la soluzione definitiva Text Block il must have per i prof…" at bounding box center [303, 103] width 388 height 145
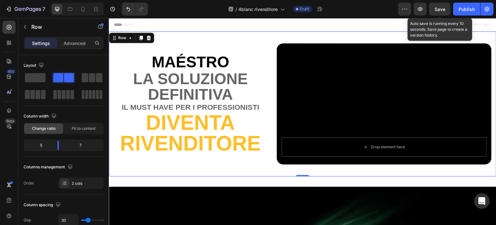
click at [437, 11] on span "Save" at bounding box center [440, 8] width 11 height 5
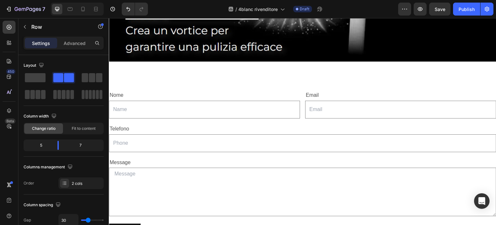
scroll to position [430, 0]
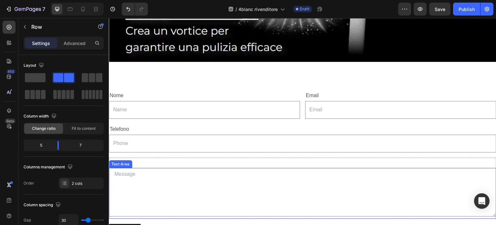
click at [318, 205] on textarea at bounding box center [303, 192] width 388 height 48
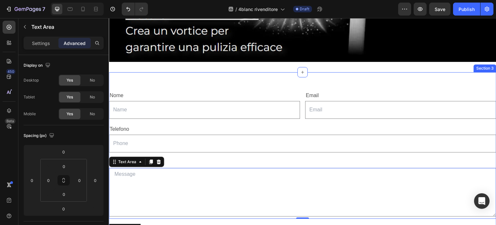
click at [249, 75] on div "Nome Text Block Text Field Email Text Block Email Field Row Telefono Text Block…" at bounding box center [303, 165] width 388 height 187
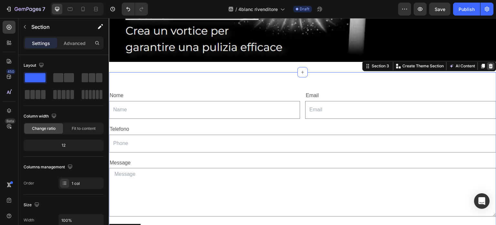
click at [489, 64] on icon at bounding box center [491, 66] width 4 height 5
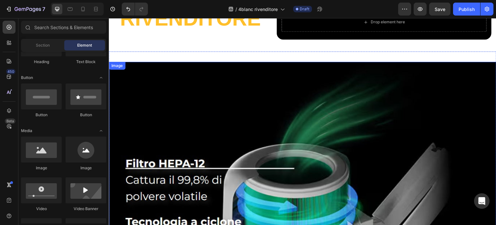
scroll to position [0, 0]
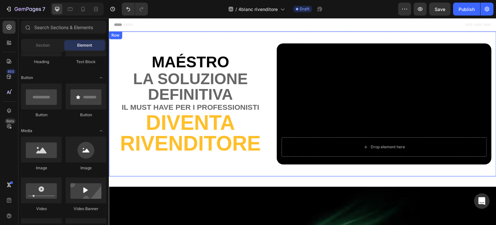
click at [216, 160] on div "maéstro Text Block la soluzione definitiva Text Block il must have per i profes…" at bounding box center [191, 103] width 154 height 121
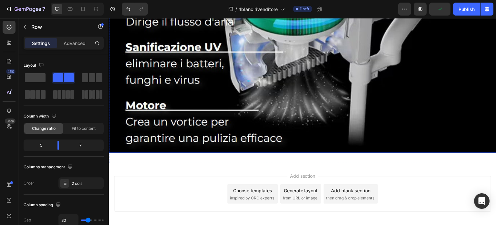
scroll to position [351, 0]
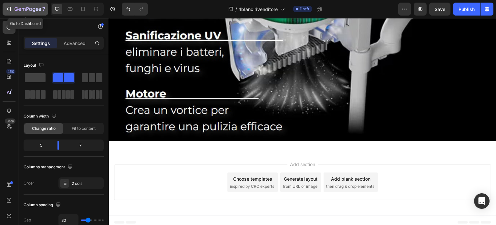
click at [38, 7] on icon "button" at bounding box center [28, 9] width 26 height 5
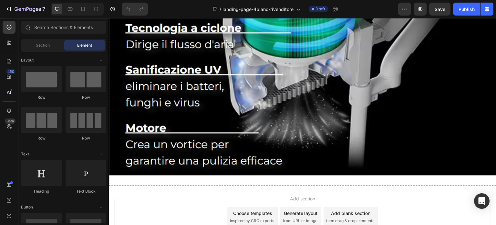
scroll to position [351, 0]
